Goal: Task Accomplishment & Management: Manage account settings

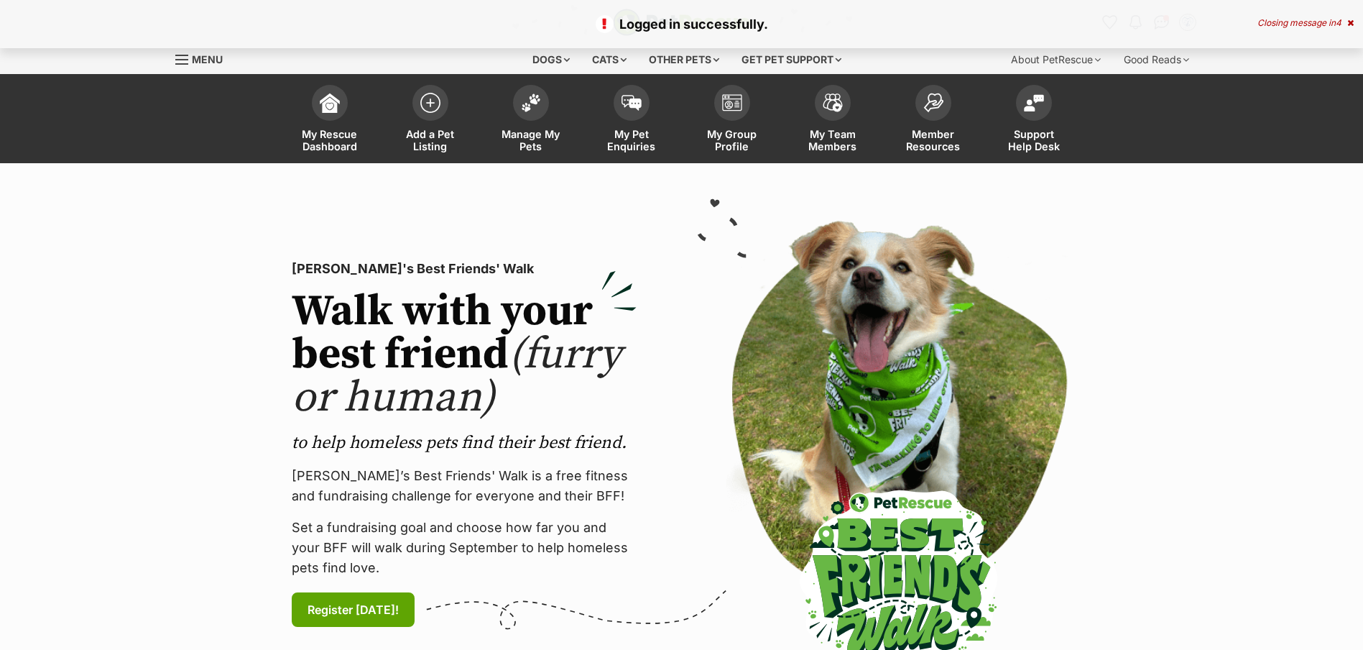
click at [524, 142] on span "Manage My Pets" at bounding box center [531, 140] width 65 height 24
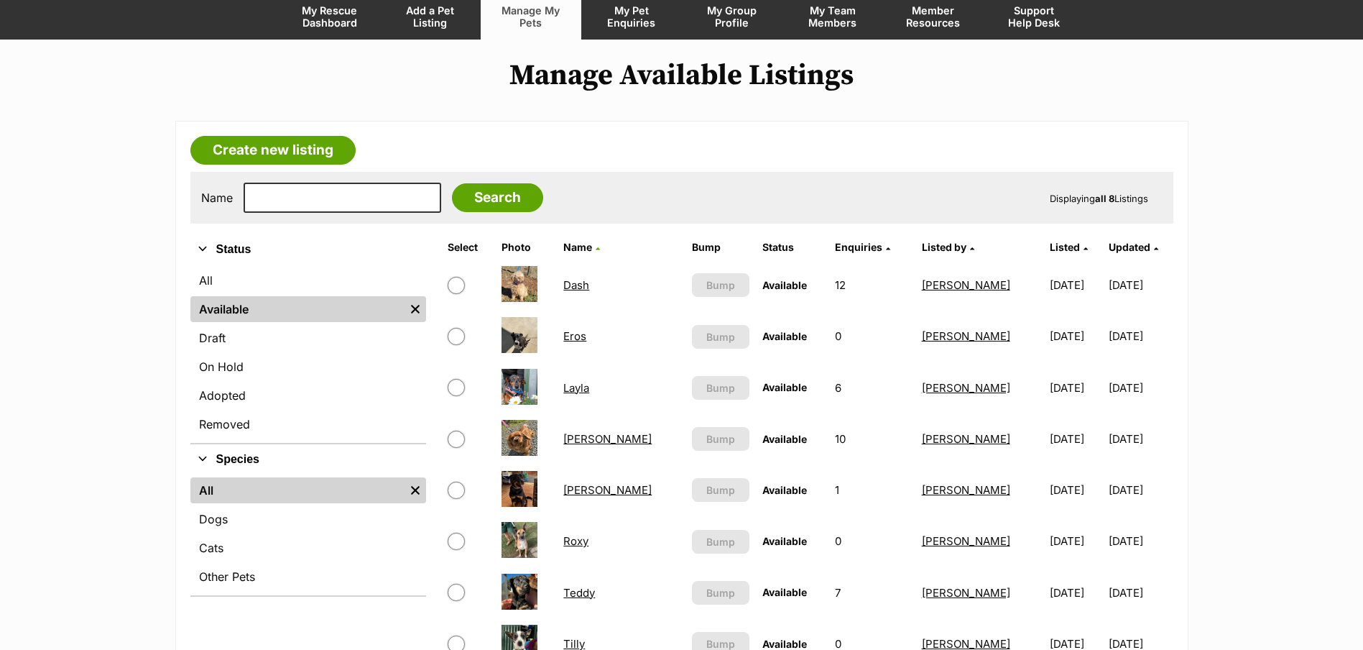
scroll to position [144, 0]
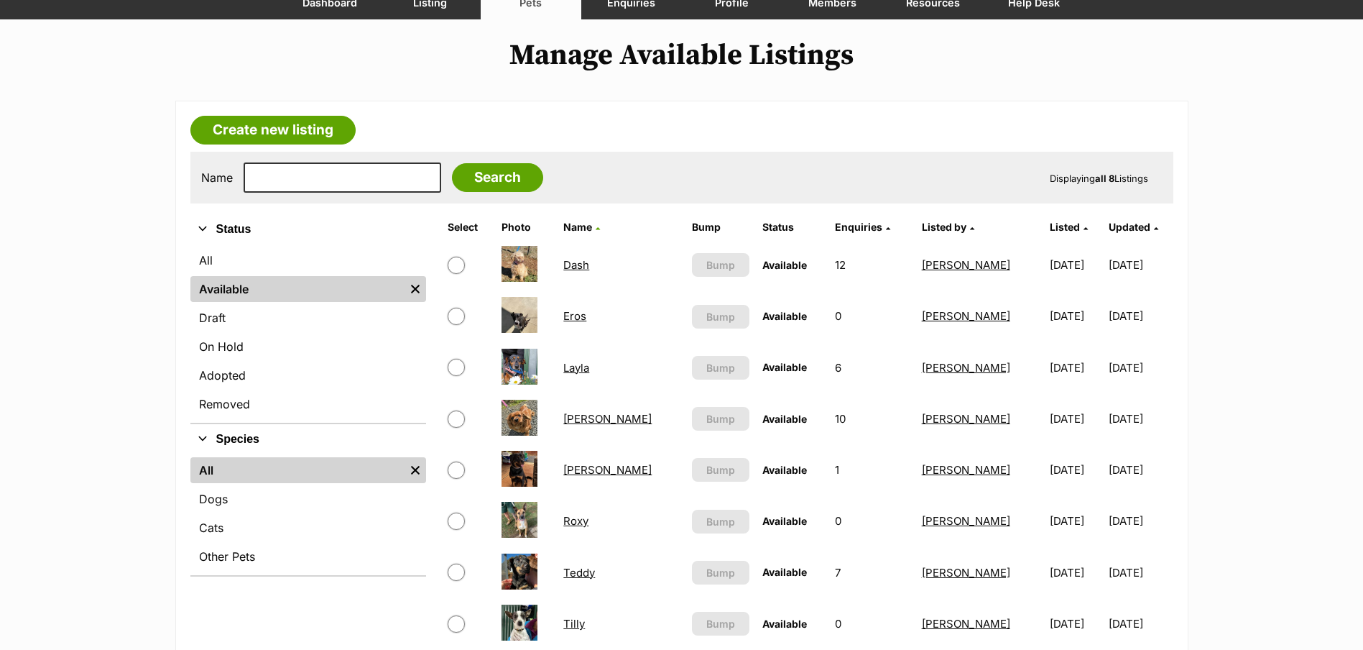
click at [585, 372] on link "Layla" at bounding box center [576, 368] width 26 height 14
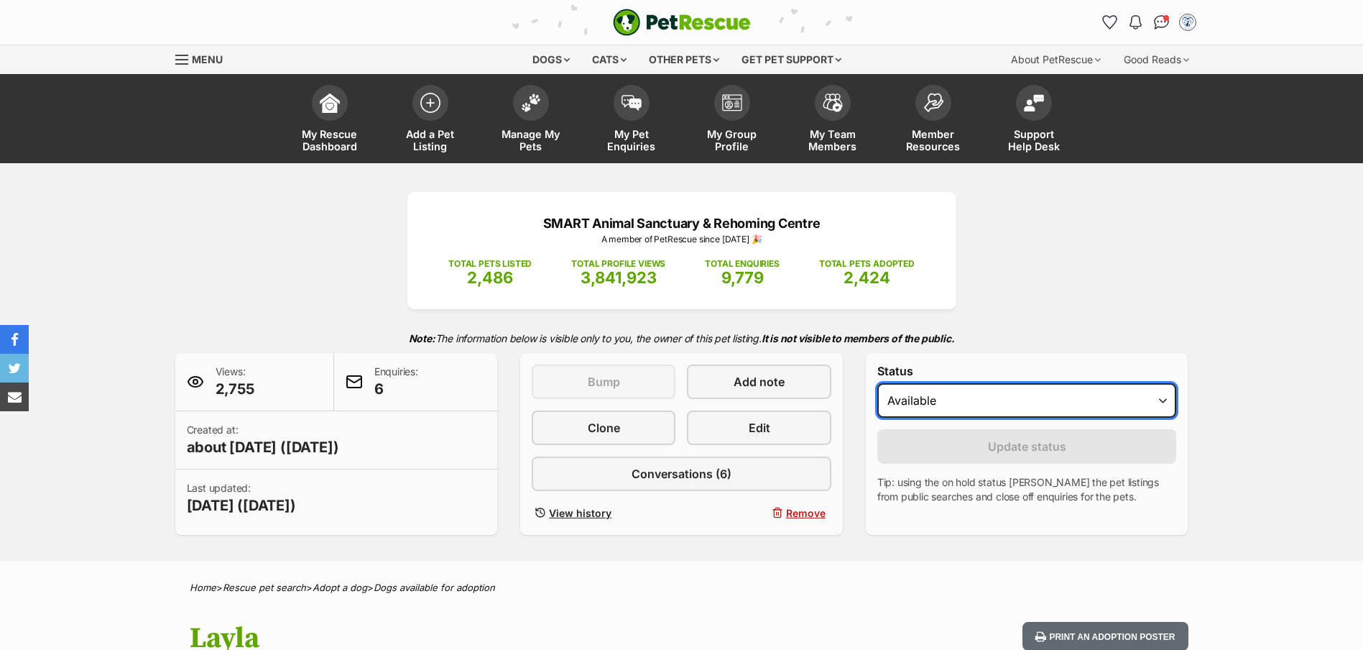
click at [1005, 414] on select "Draft - not available as listing has enquires Available On hold Adopted" at bounding box center [1028, 400] width 300 height 34
select select "on_hold"
click at [878, 383] on select "Draft - not available as listing has enquires Available On hold Adopted" at bounding box center [1028, 400] width 300 height 34
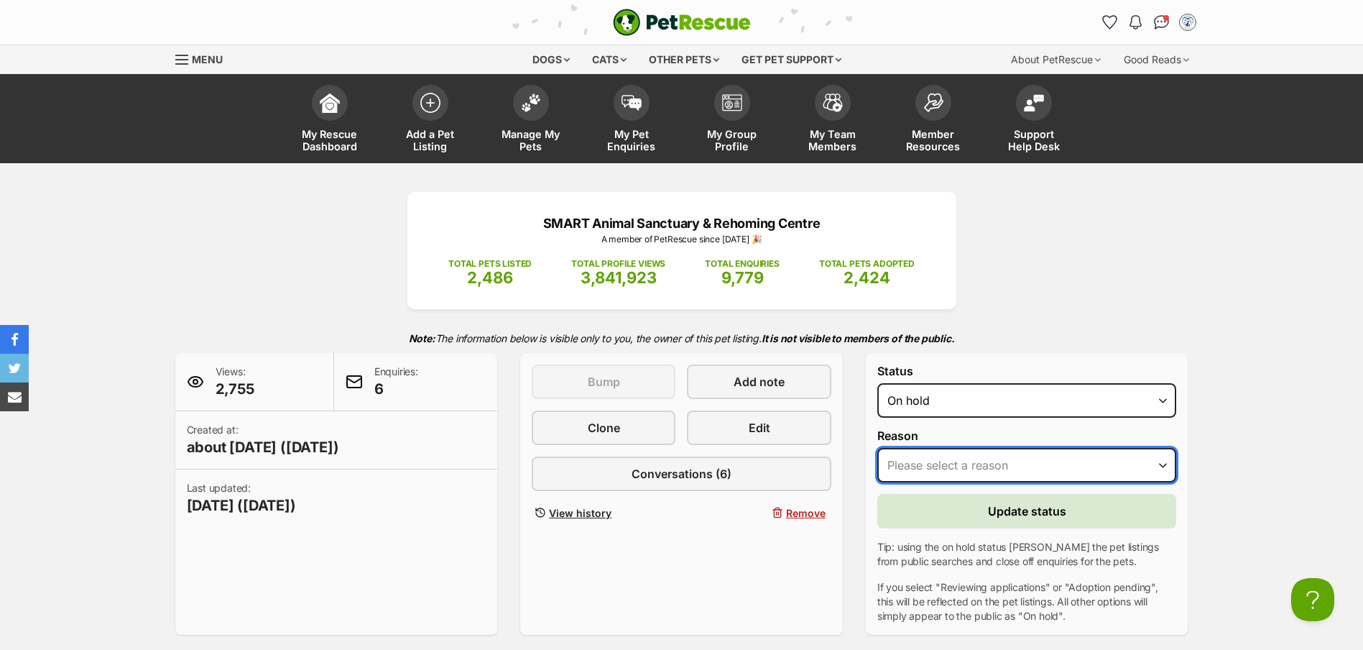
click at [975, 464] on select "Please select a reason Medical reasons Reviewing applications Adoption pending …" at bounding box center [1028, 465] width 300 height 34
select select "adoption_pending"
click at [878, 448] on select "Please select a reason Medical reasons Reviewing applications Adoption pending …" at bounding box center [1028, 465] width 300 height 34
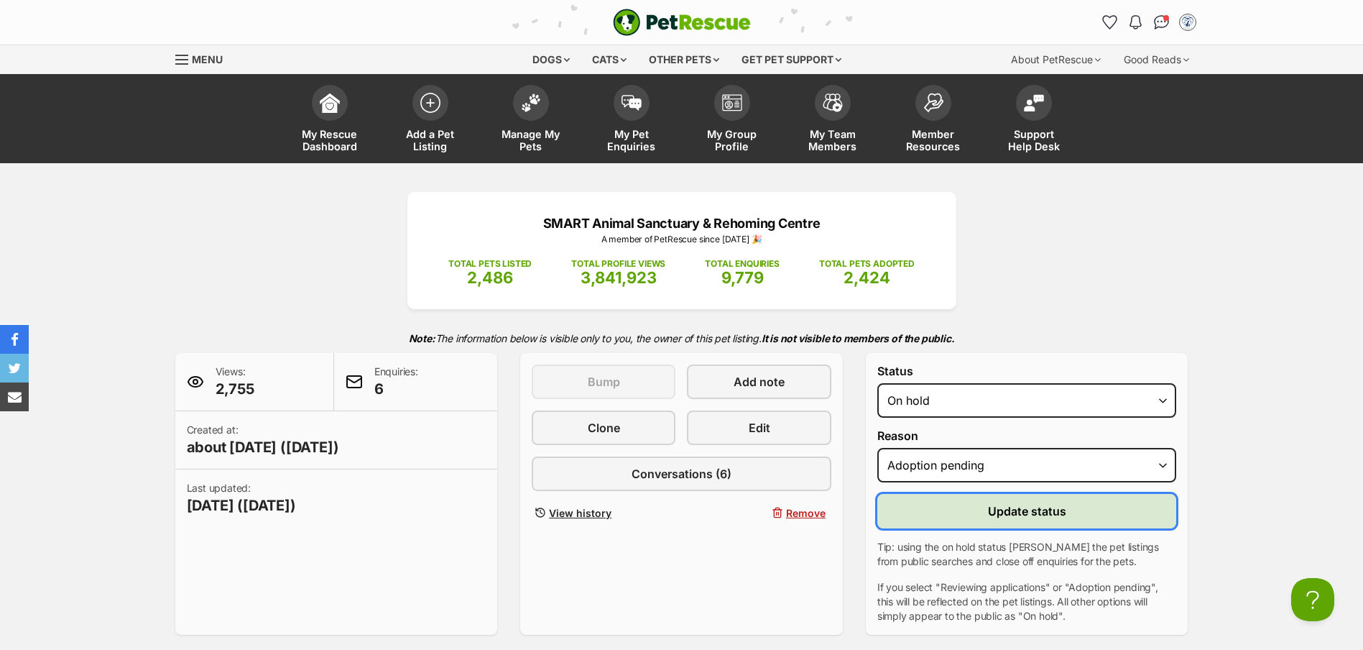
click at [1017, 510] on span "Update status" at bounding box center [1027, 510] width 78 height 17
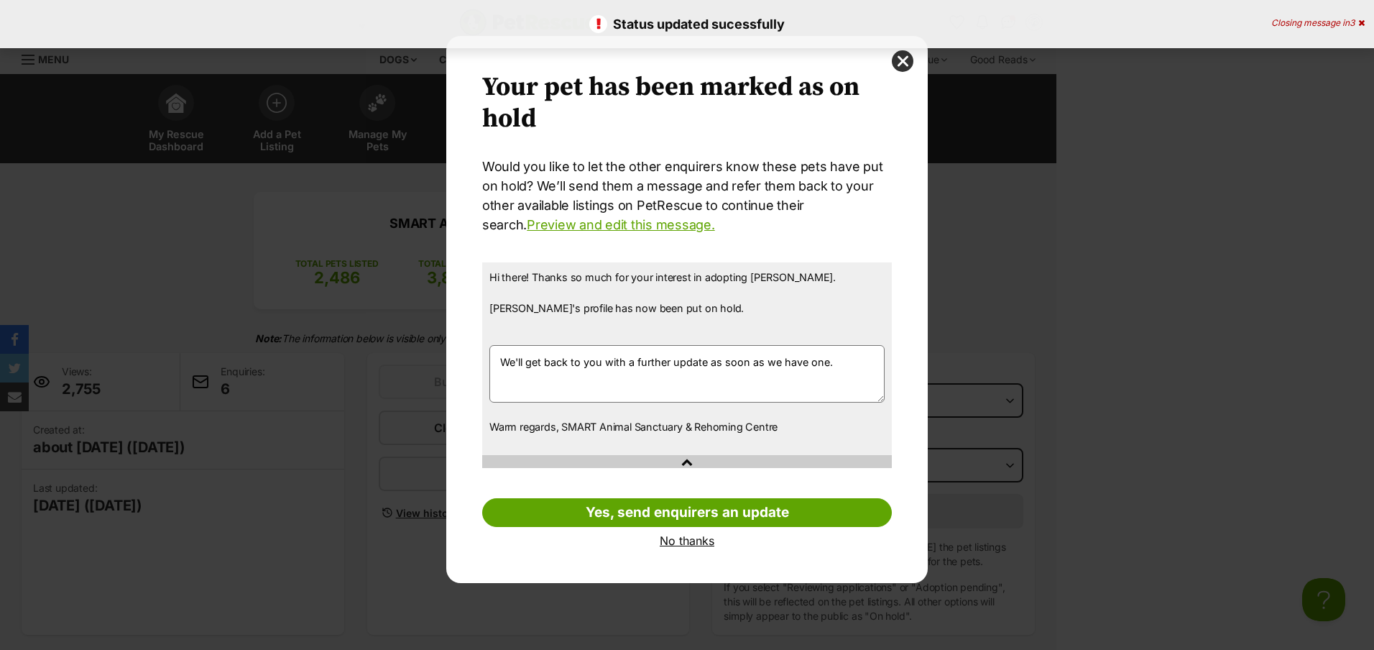
click at [494, 362] on textarea "We'll get back to you with a further update as soon as we have one." at bounding box center [686, 373] width 395 height 57
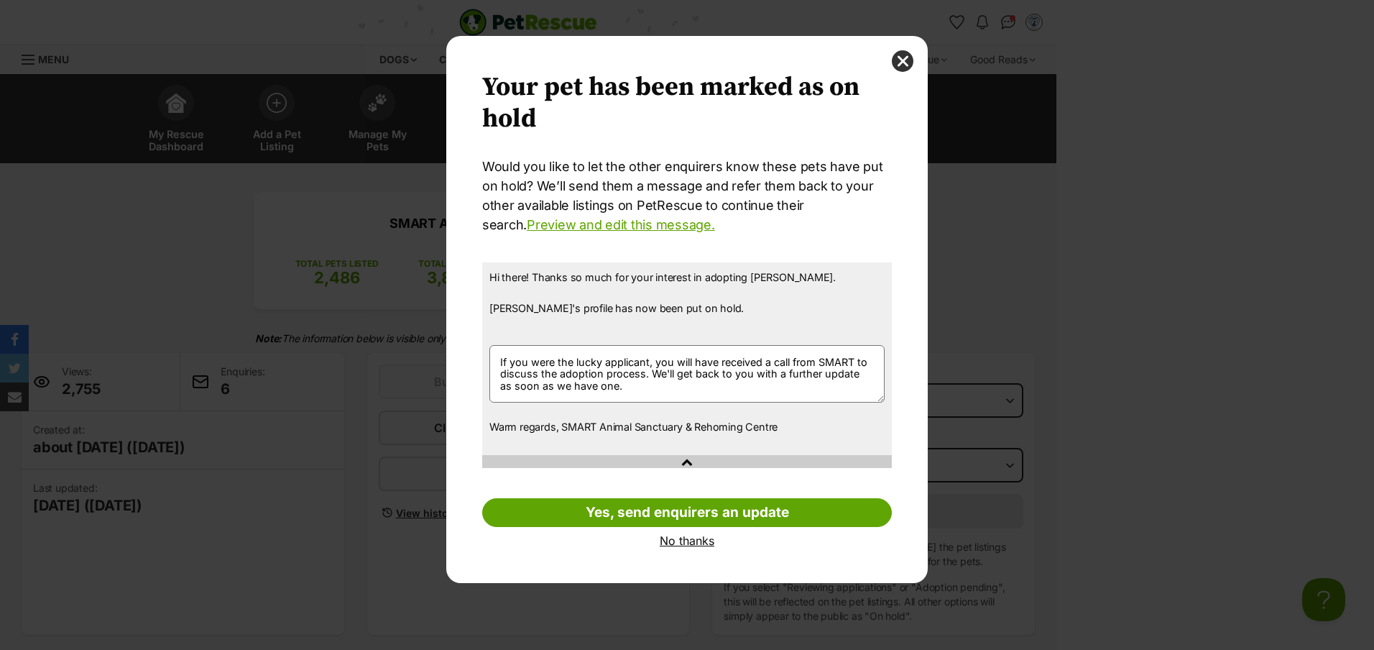
type textarea "If you were the lucky applicant, you will have received a call from SMART to di…"
click at [757, 503] on link "Yes, send enquirers an update" at bounding box center [687, 512] width 410 height 29
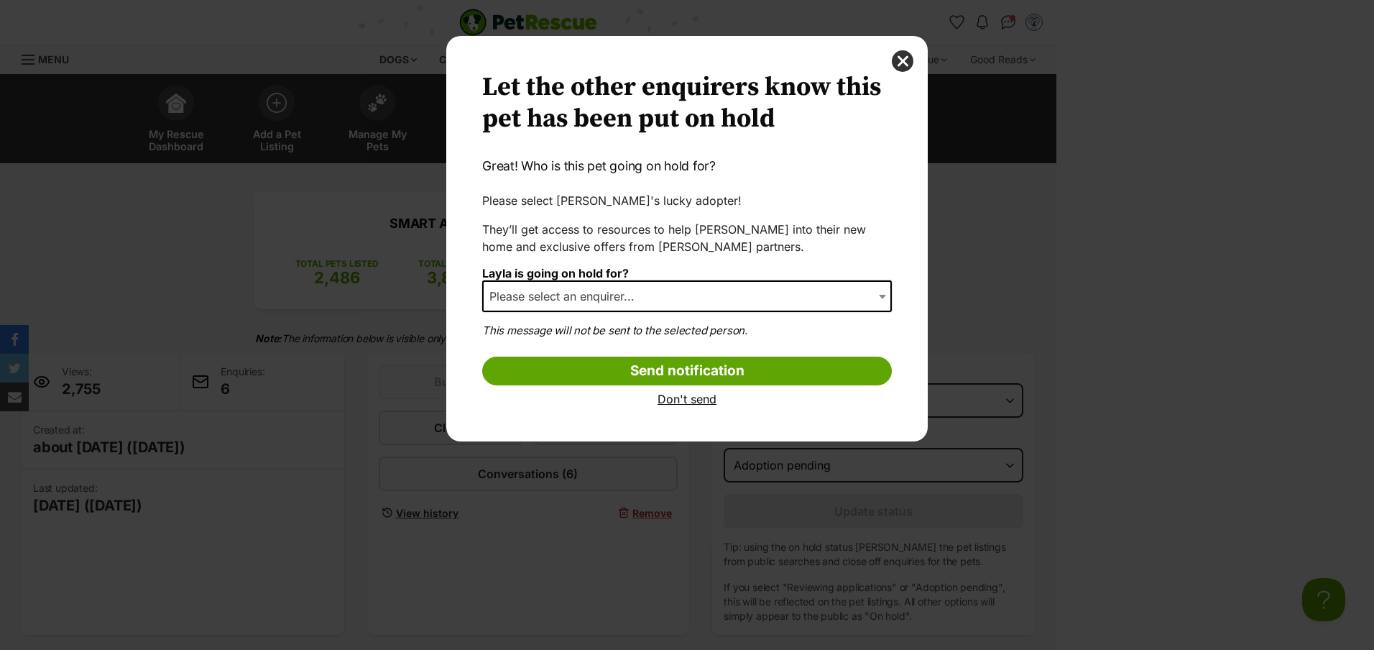
click at [658, 296] on span "Please select an enquirer..." at bounding box center [687, 296] width 410 height 32
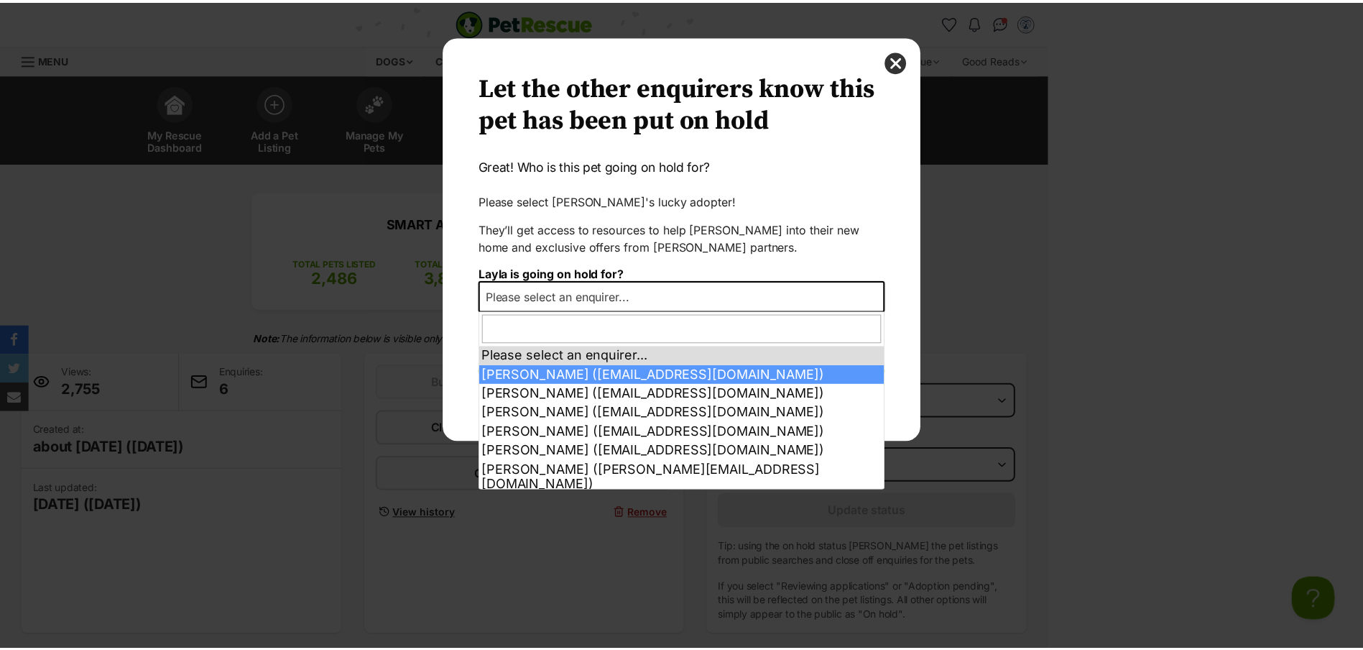
scroll to position [10, 0]
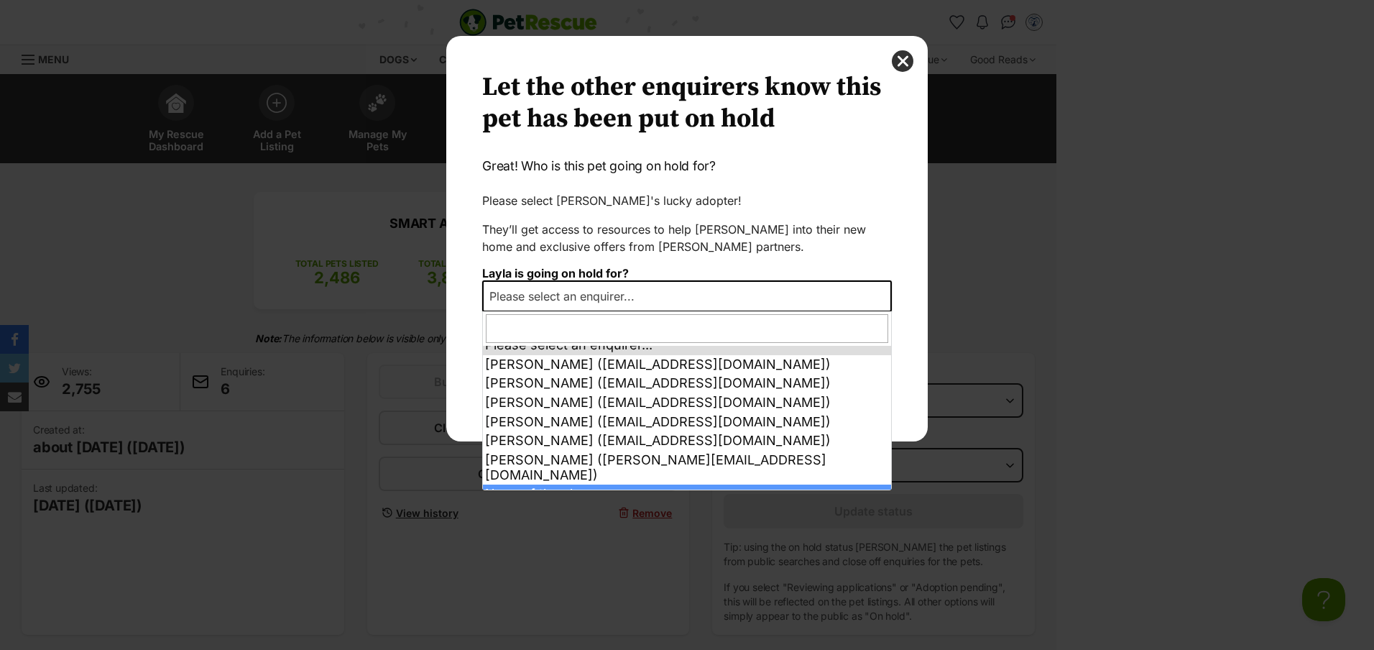
select select "other"
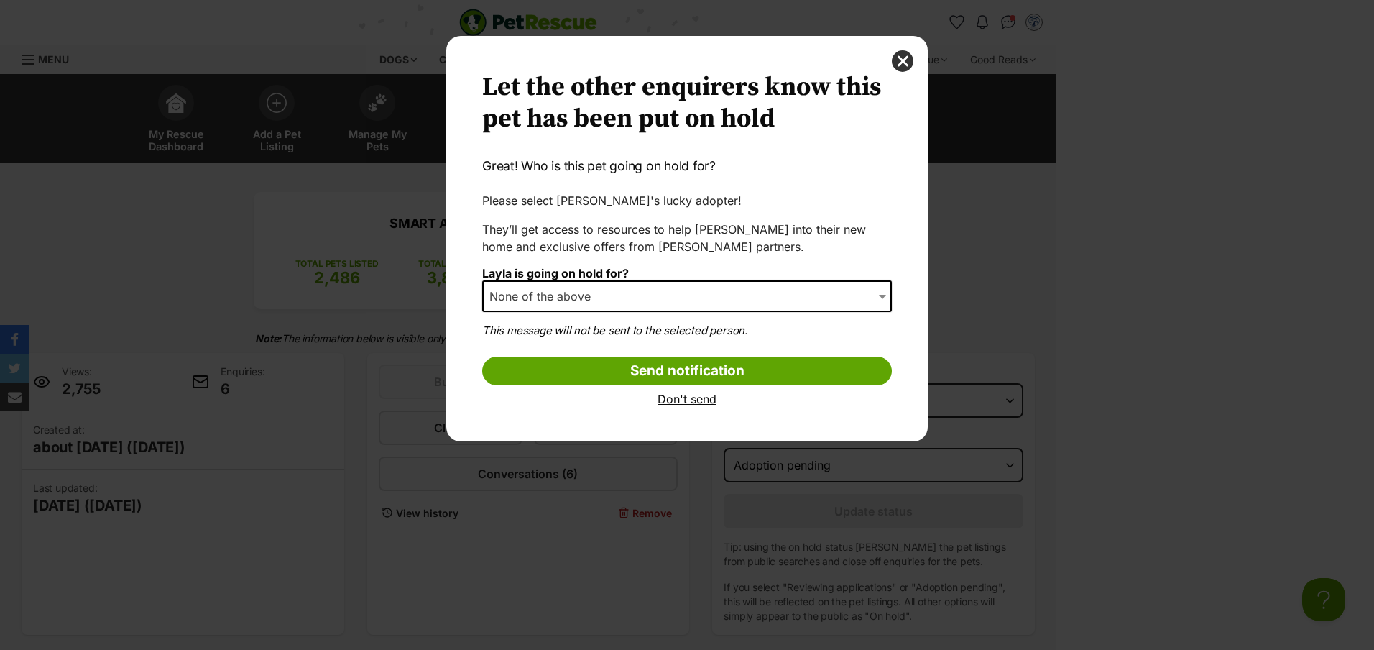
click at [661, 365] on input "Send notification" at bounding box center [687, 370] width 410 height 29
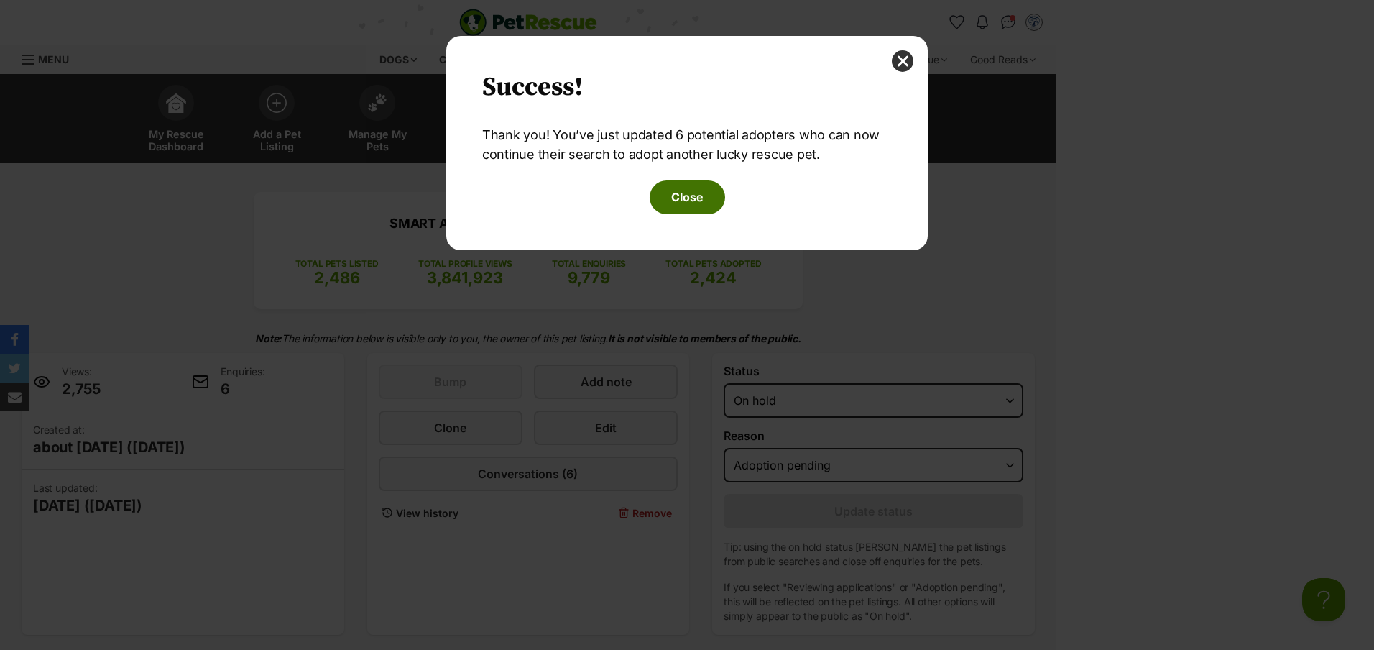
click at [701, 185] on button "Close" at bounding box center [687, 196] width 75 height 33
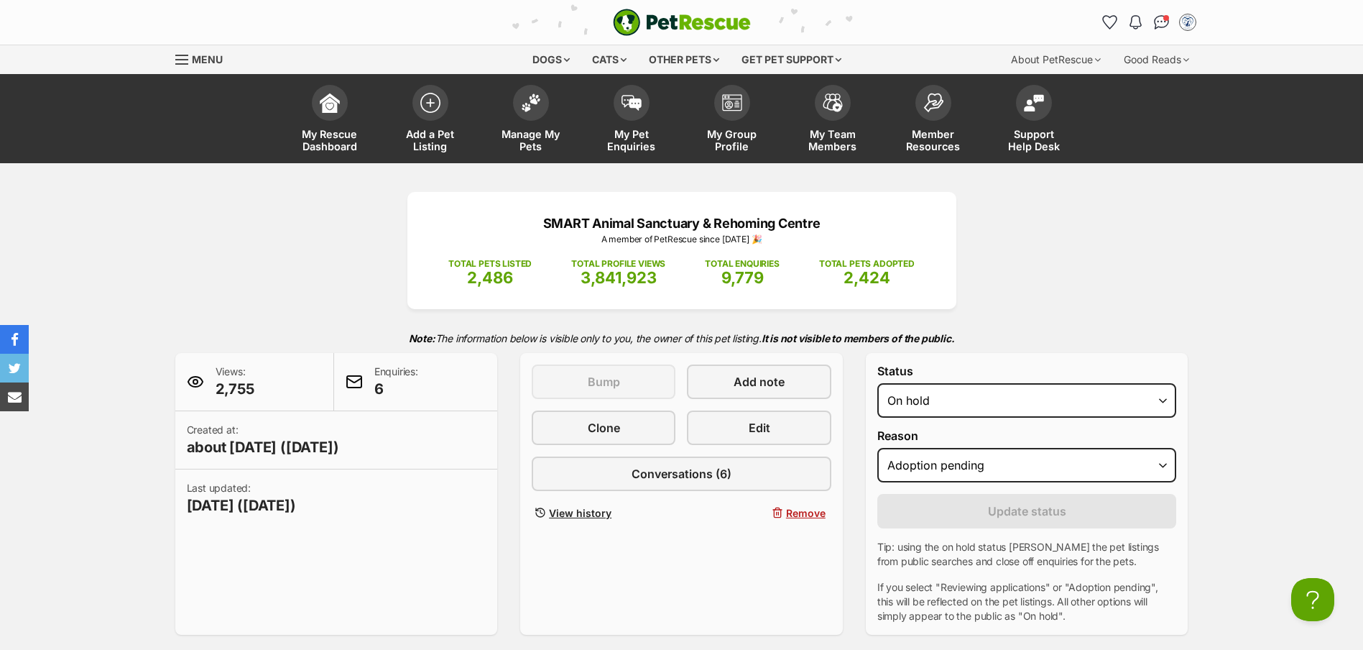
click at [525, 137] on span "Manage My Pets" at bounding box center [531, 140] width 65 height 24
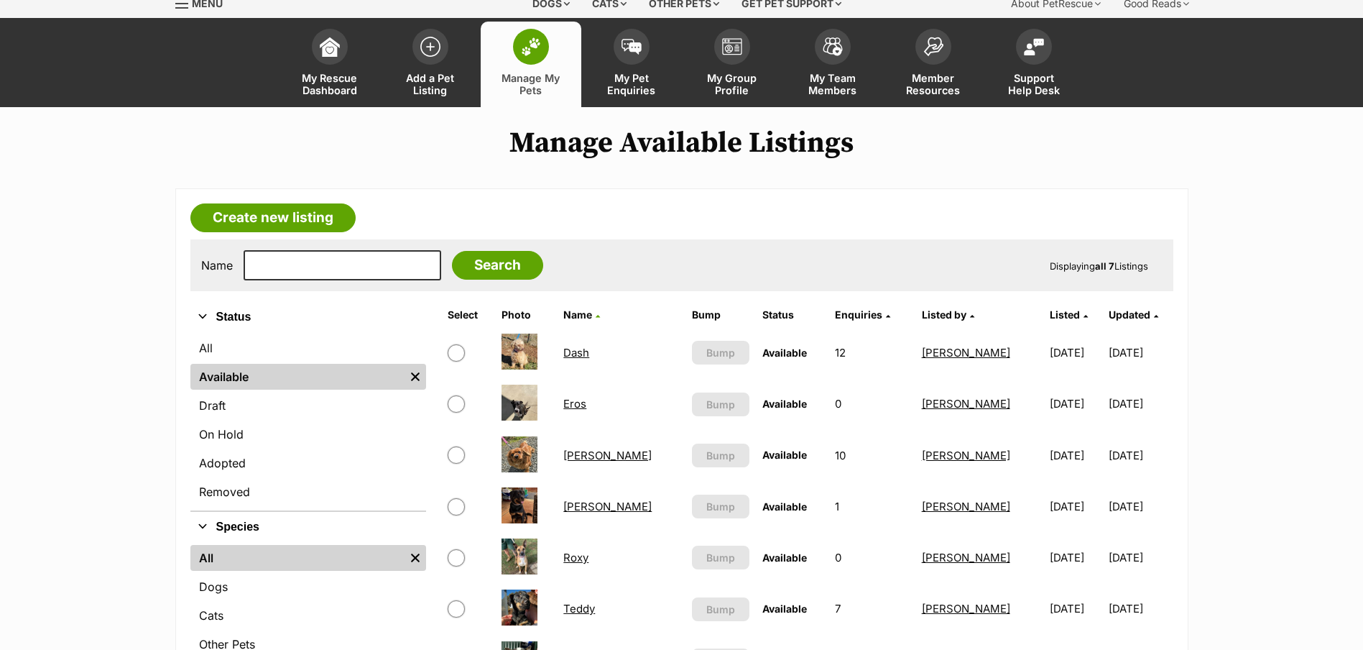
scroll to position [216, 0]
